Goal: Use online tool/utility: Utilize a website feature to perform a specific function

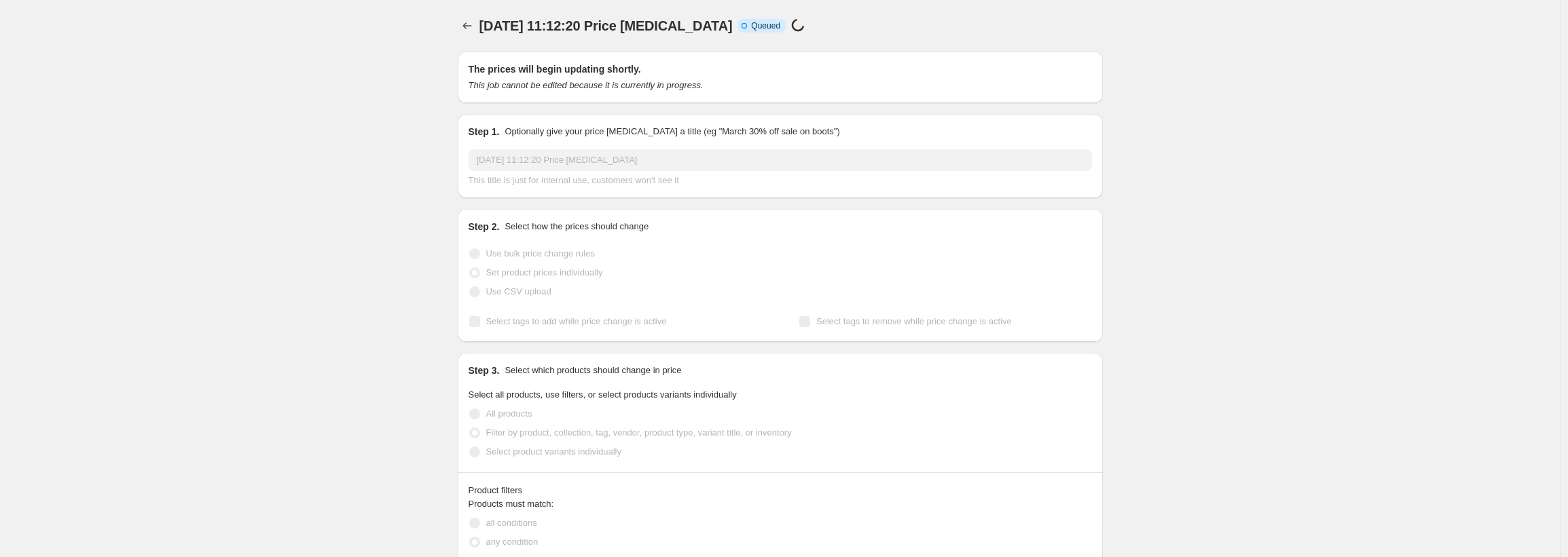
scroll to position [1337, 0]
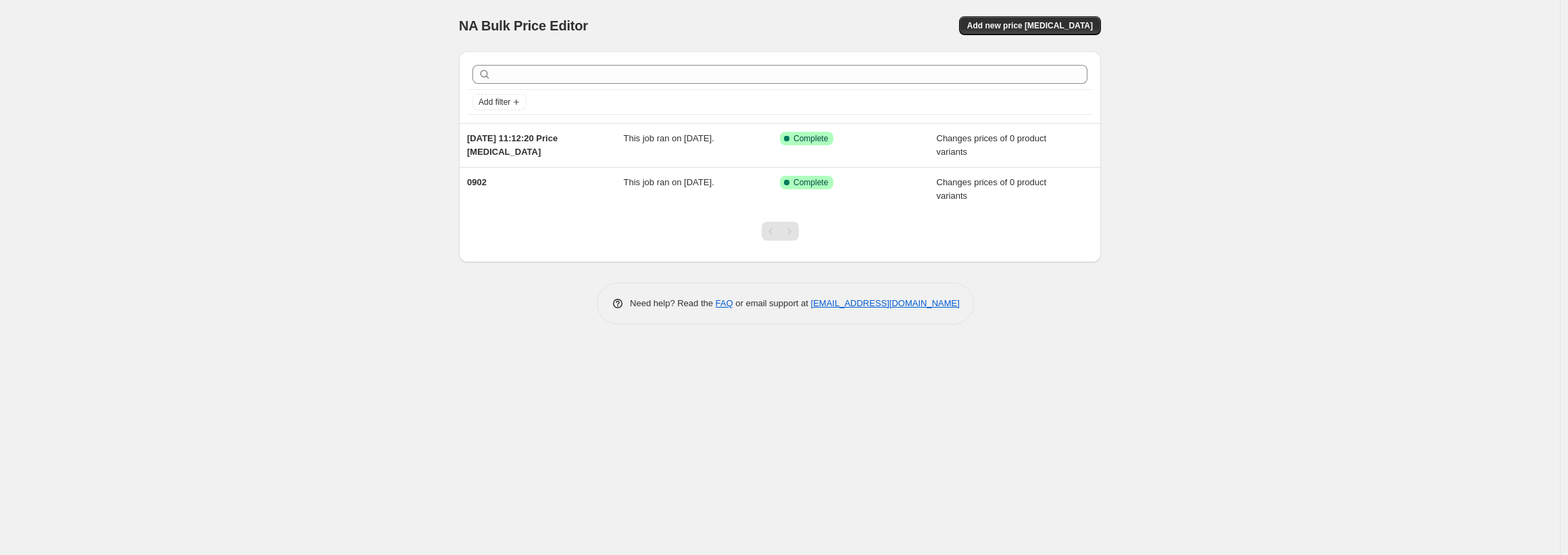
click at [1208, 351] on div "NA Bulk Price Editor. This page is ready NA Bulk Price Editor Add new price [ME…" at bounding box center [780, 277] width 1560 height 555
